Goal: Task Accomplishment & Management: Use online tool/utility

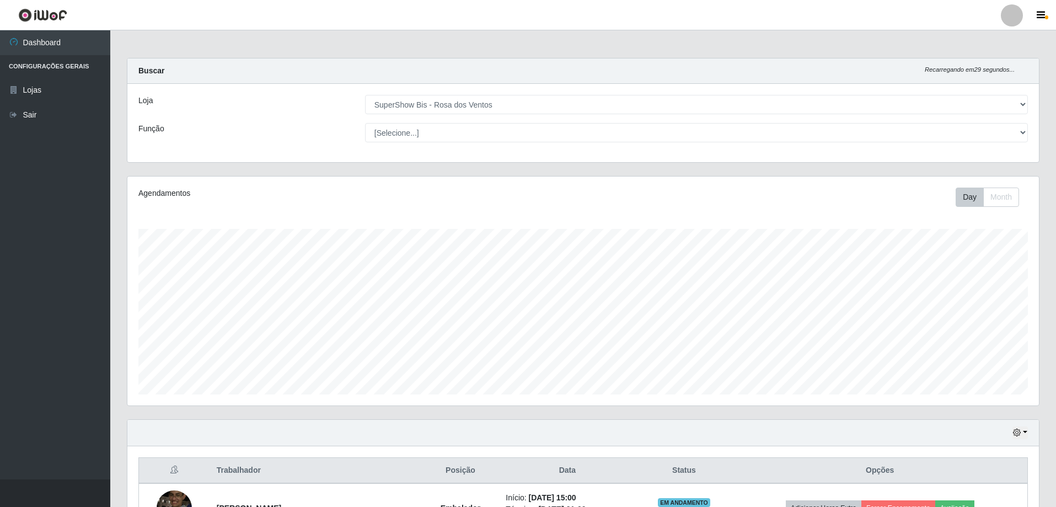
select select "60"
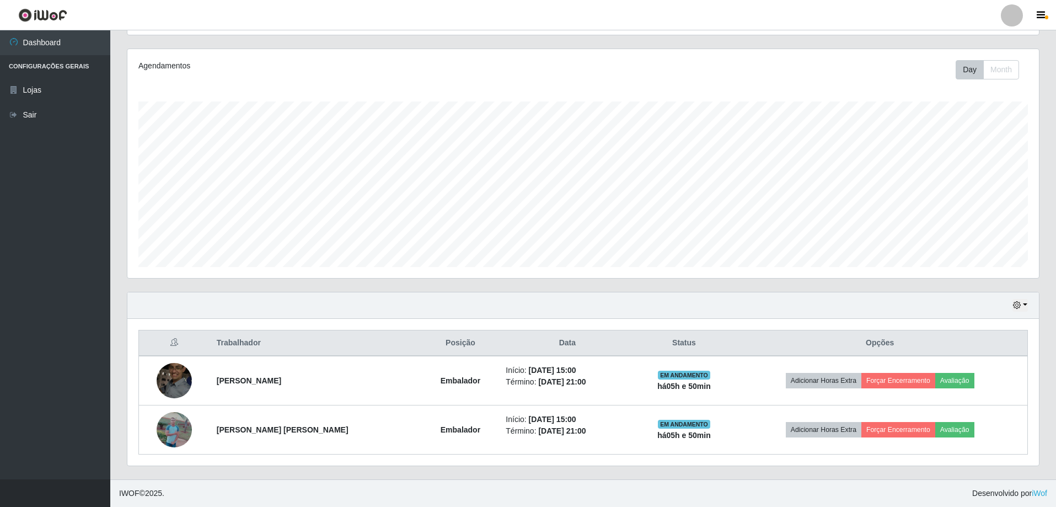
scroll to position [229, 911]
click at [1023, 305] on button "button" at bounding box center [1019, 305] width 15 height 13
click at [966, 349] on button "1 dia" at bounding box center [983, 347] width 87 height 23
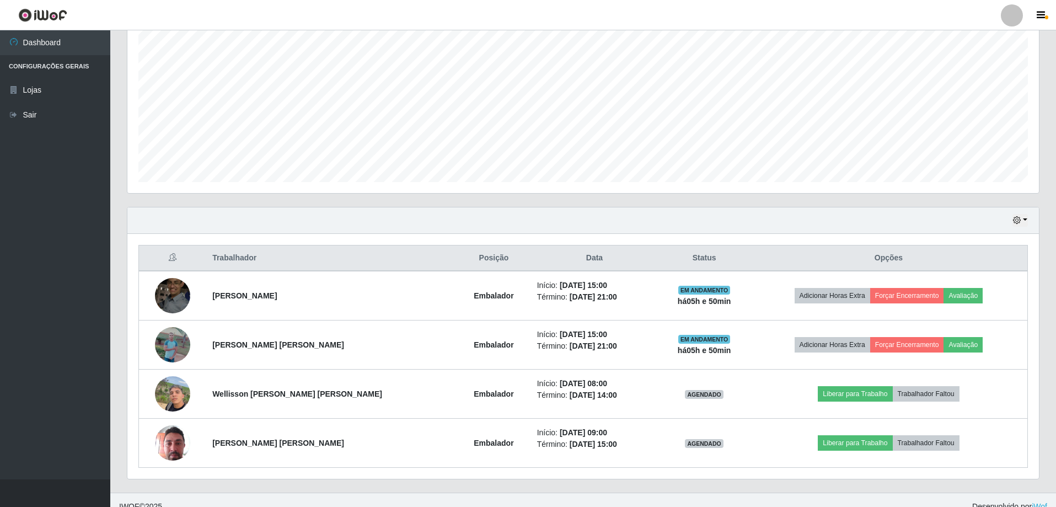
scroll to position [226, 0]
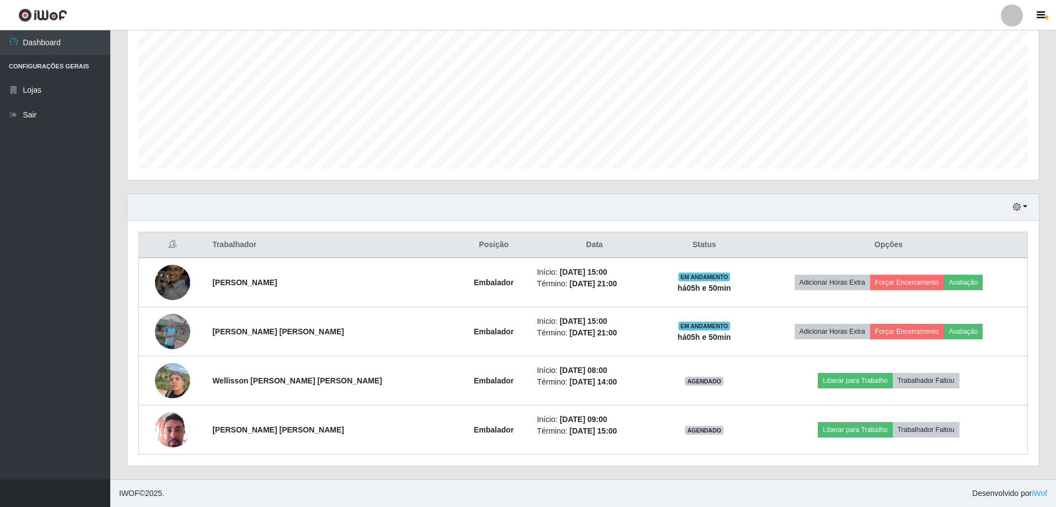
click at [73, 201] on ul "Dashboard Configurações Gerais Lojas Sair" at bounding box center [55, 254] width 110 height 449
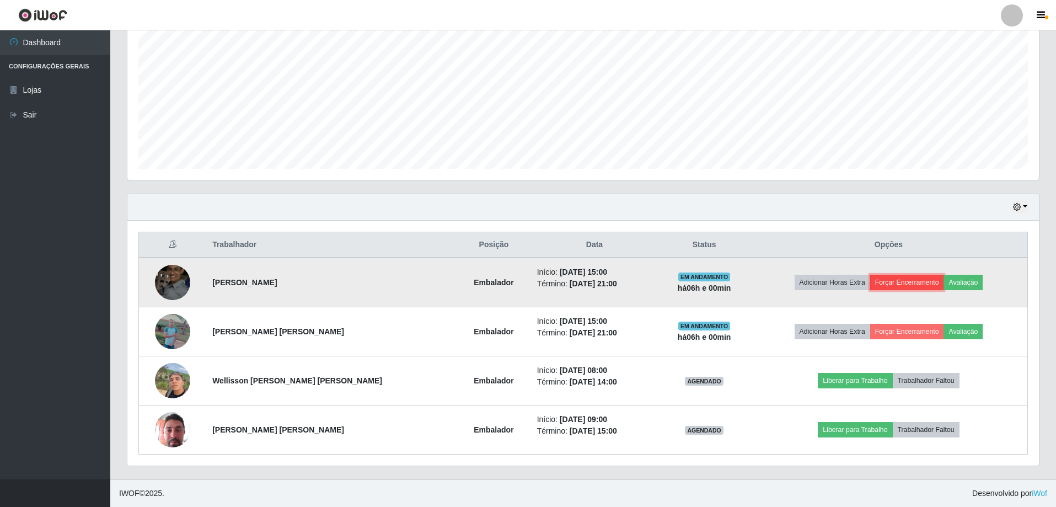
click at [882, 282] on button "Forçar Encerramento" at bounding box center [907, 282] width 74 height 15
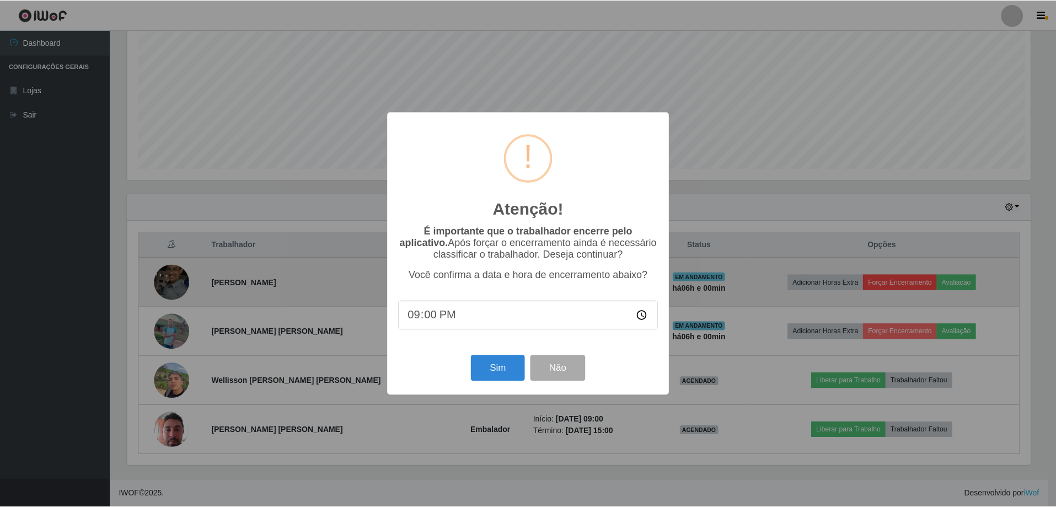
scroll to position [229, 906]
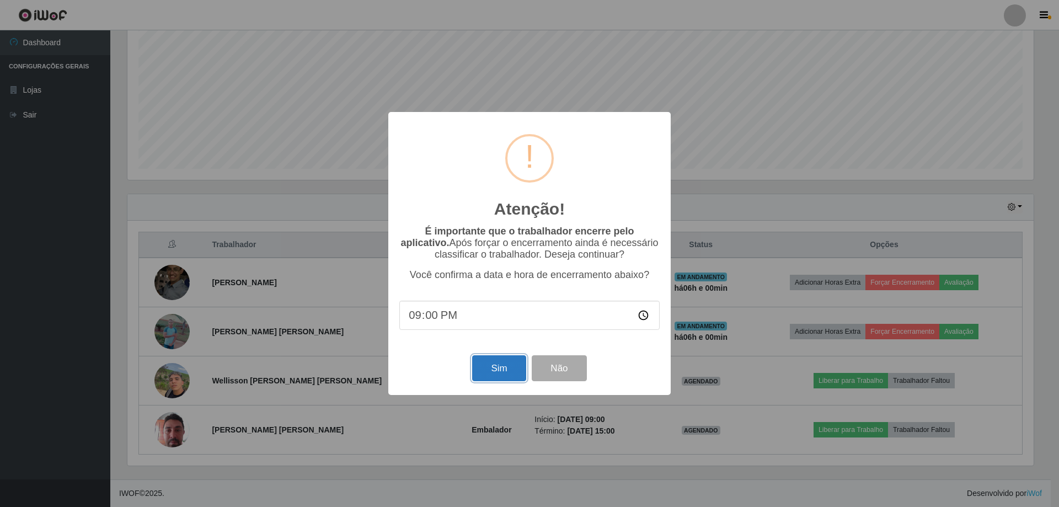
click at [479, 370] on button "Sim" at bounding box center [498, 368] width 53 height 26
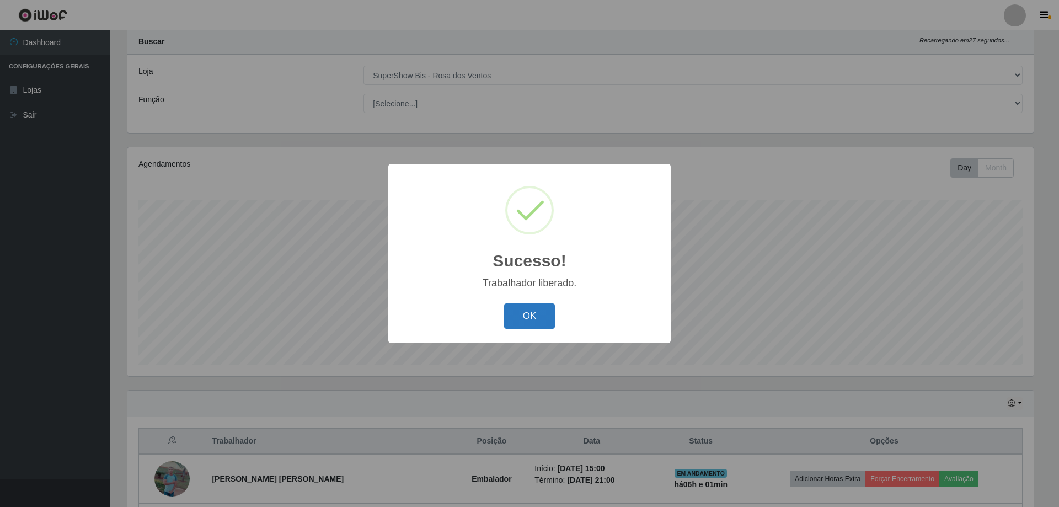
click at [535, 312] on button "OK" at bounding box center [529, 316] width 51 height 26
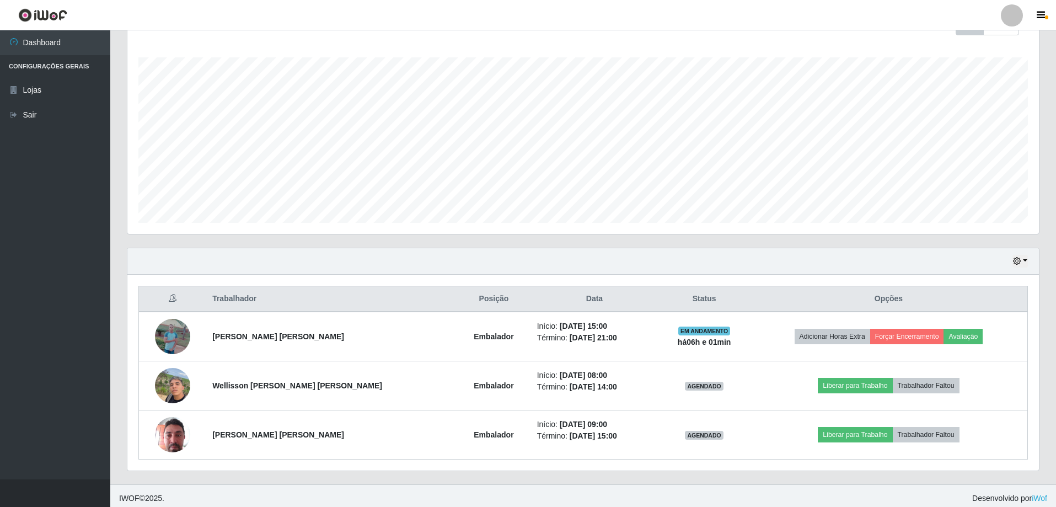
scroll to position [176, 0]
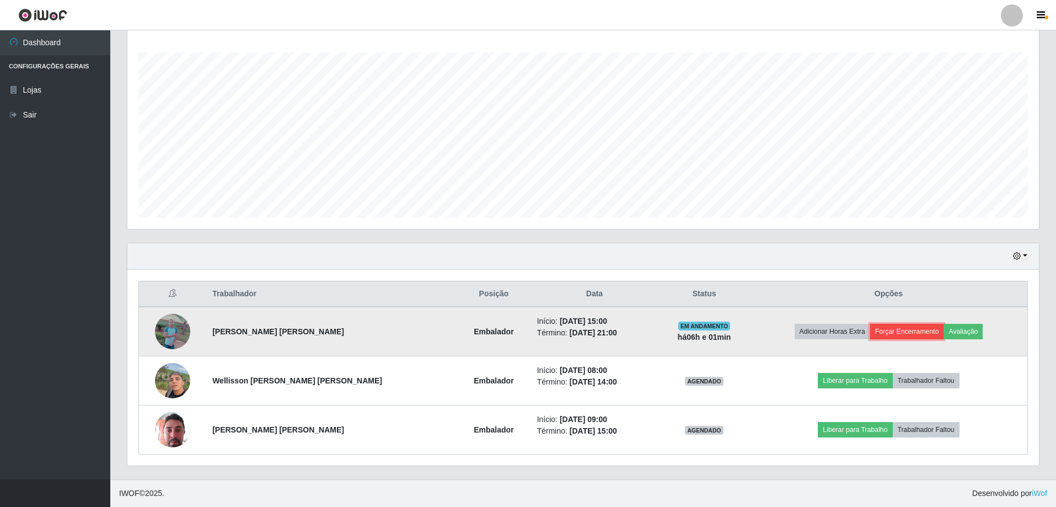
click at [905, 337] on button "Forçar Encerramento" at bounding box center [907, 331] width 74 height 15
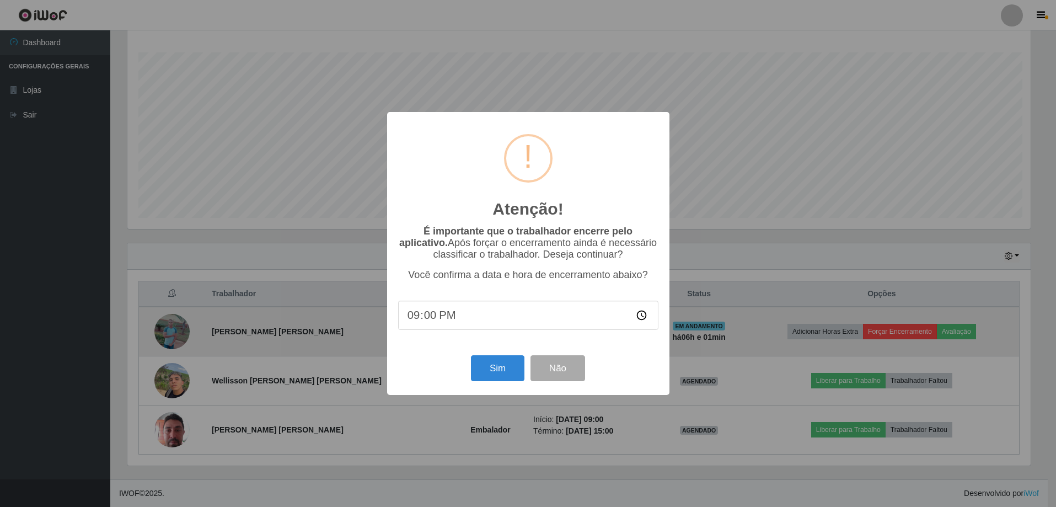
scroll to position [229, 906]
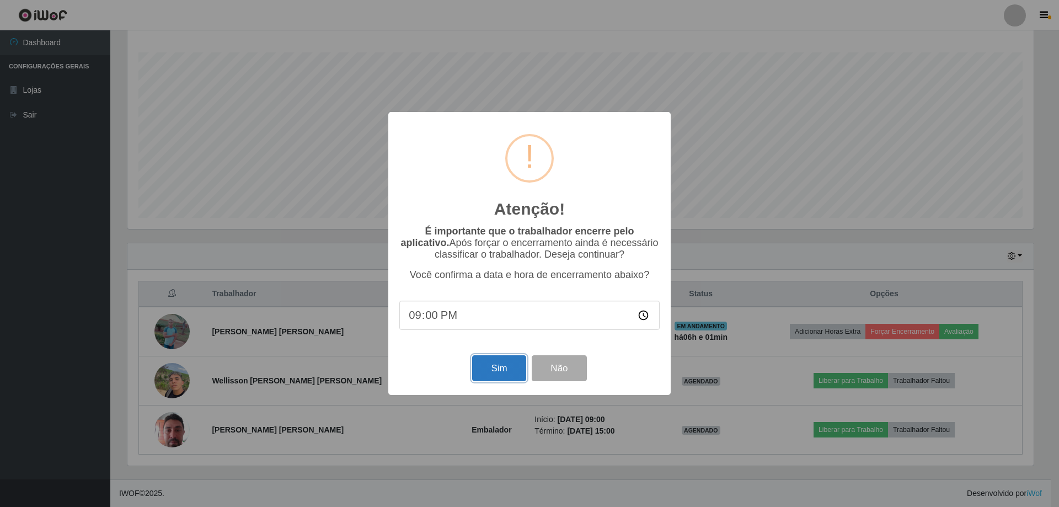
click at [515, 377] on button "Sim" at bounding box center [498, 368] width 53 height 26
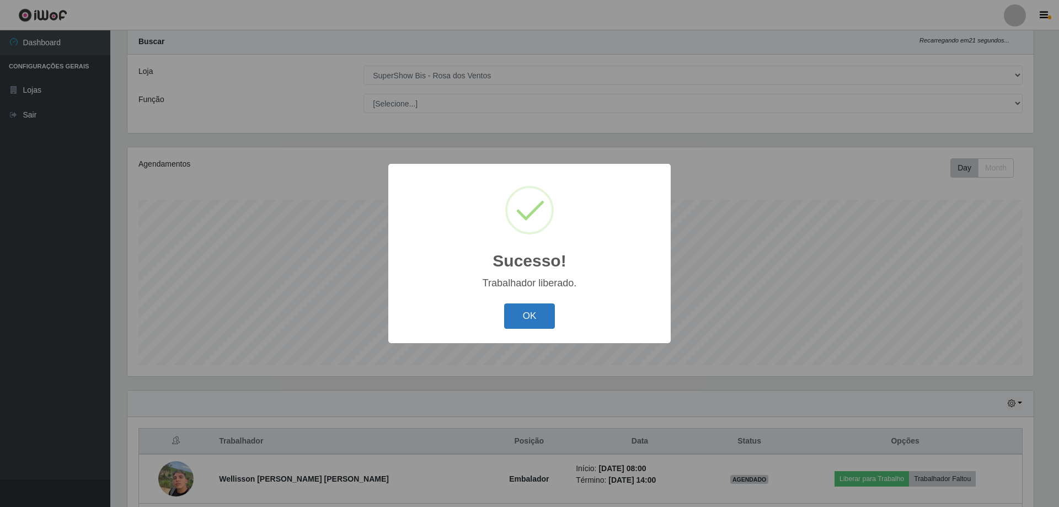
click at [513, 312] on button "OK" at bounding box center [529, 316] width 51 height 26
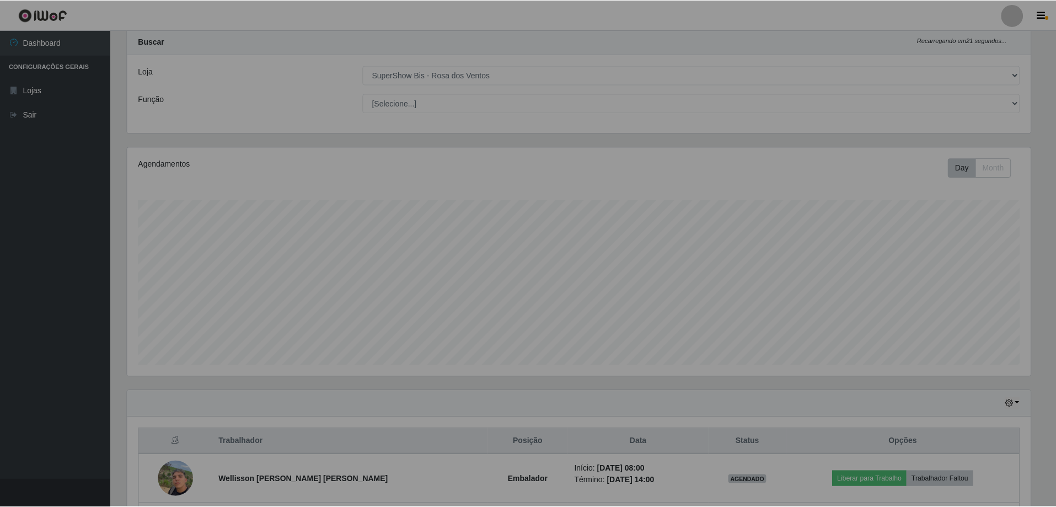
scroll to position [229, 911]
